Goal: Navigation & Orientation: Find specific page/section

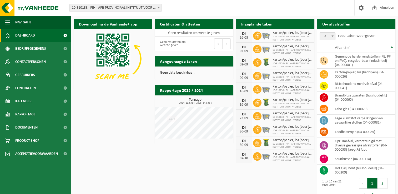
click at [125, 96] on div "Download nu de Vanheede+ app! Verberg Certificaten & attesten Bekijk uw certifi…" at bounding box center [234, 109] width 324 height 187
click at [107, 134] on div "Download nu de Vanheede+ app! Verberg Certificaten & attesten Bekijk uw certifi…" at bounding box center [234, 109] width 324 height 187
click at [203, 93] on h2 "Rapportage 2025 / 2024" at bounding box center [181, 90] width 53 height 10
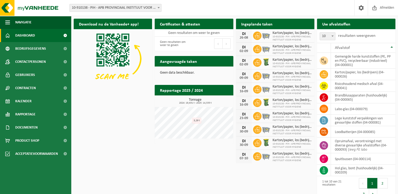
click at [134, 94] on div "Download nu de Vanheede+ app! Verberg Certificaten & attesten Bekijk uw certifi…" at bounding box center [234, 109] width 324 height 187
click at [170, 75] on div "Geen data beschikbaar." at bounding box center [194, 73] width 78 height 13
drag, startPoint x: 170, startPoint y: 75, endPoint x: 135, endPoint y: 103, distance: 45.3
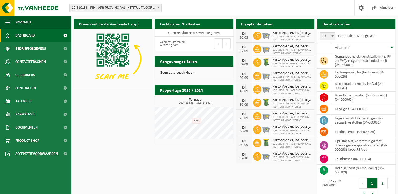
click at [138, 101] on div "Download nu de Vanheede+ app! Verberg Certificaten & attesten Bekijk uw certifi…" at bounding box center [234, 109] width 324 height 187
click at [134, 120] on div "Download nu de Vanheede+ app! Verberg Certificaten & attesten Bekijk uw certifi…" at bounding box center [234, 109] width 324 height 187
click at [105, 119] on div "Download nu de Vanheede+ app! Verberg Certificaten & attesten Bekijk uw certifi…" at bounding box center [234, 109] width 324 height 187
click at [108, 111] on div "Download nu de Vanheede+ app! Verberg Certificaten & attesten Bekijk uw certifi…" at bounding box center [234, 109] width 324 height 187
click at [35, 100] on link "Kalender" at bounding box center [35, 101] width 71 height 13
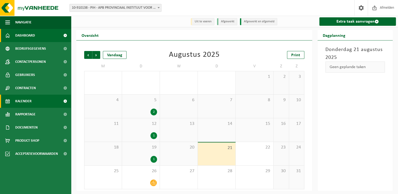
click at [37, 33] on link "Dashboard" at bounding box center [35, 35] width 71 height 13
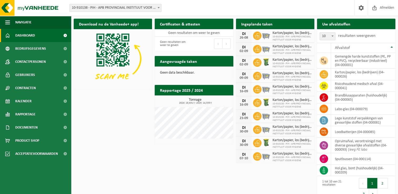
click at [120, 104] on div "Download nu de Vanheede+ app! Verberg Certificaten & attesten Bekijk uw certifi…" at bounding box center [234, 109] width 324 height 187
click at [162, 145] on div "Rapportage 2025 / 2024 Bekijk rapportage Tonnage 2024: 19,631 t - 2025: 14,533 …" at bounding box center [193, 114] width 81 height 64
click at [107, 113] on div "Download nu de Vanheede+ app! Verberg Certificaten & attesten Bekijk uw certifi…" at bounding box center [234, 109] width 324 height 187
drag, startPoint x: 130, startPoint y: 110, endPoint x: 10, endPoint y: 75, distance: 124.4
click at [130, 110] on div "Download nu de Vanheede+ app! Verberg Certificaten & attesten Bekijk uw certifi…" at bounding box center [234, 109] width 324 height 187
